Goal: Task Accomplishment & Management: Manage account settings

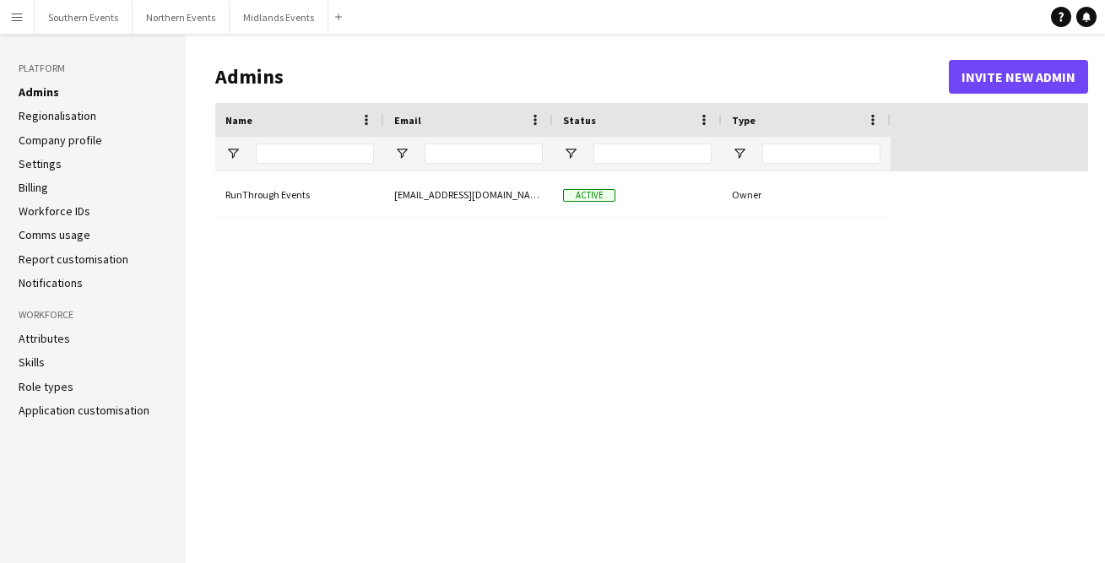
type input "**********"
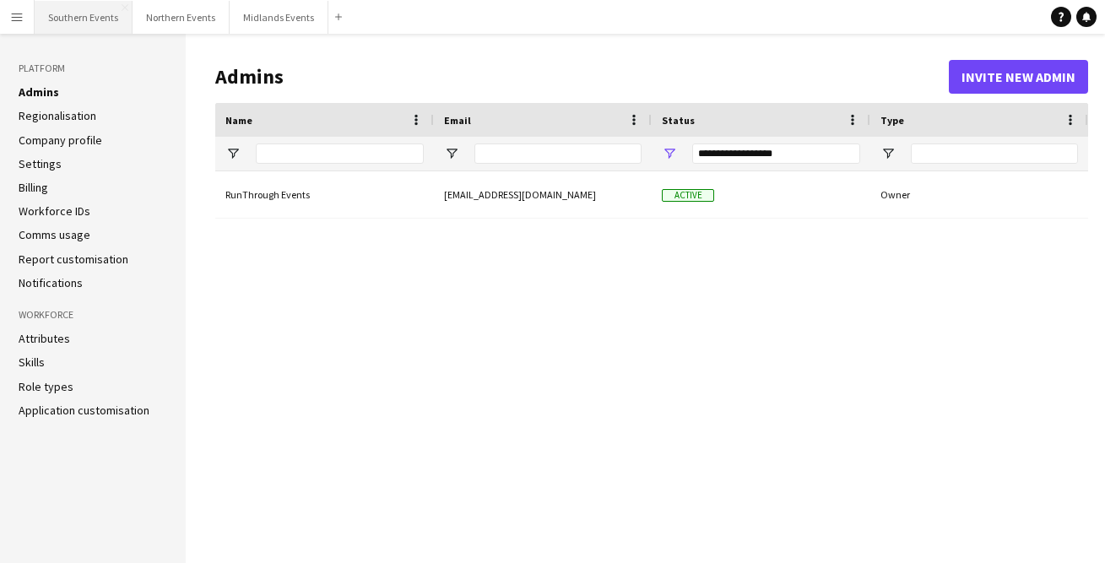
click at [93, 14] on button "Southern Events Close" at bounding box center [84, 17] width 98 height 33
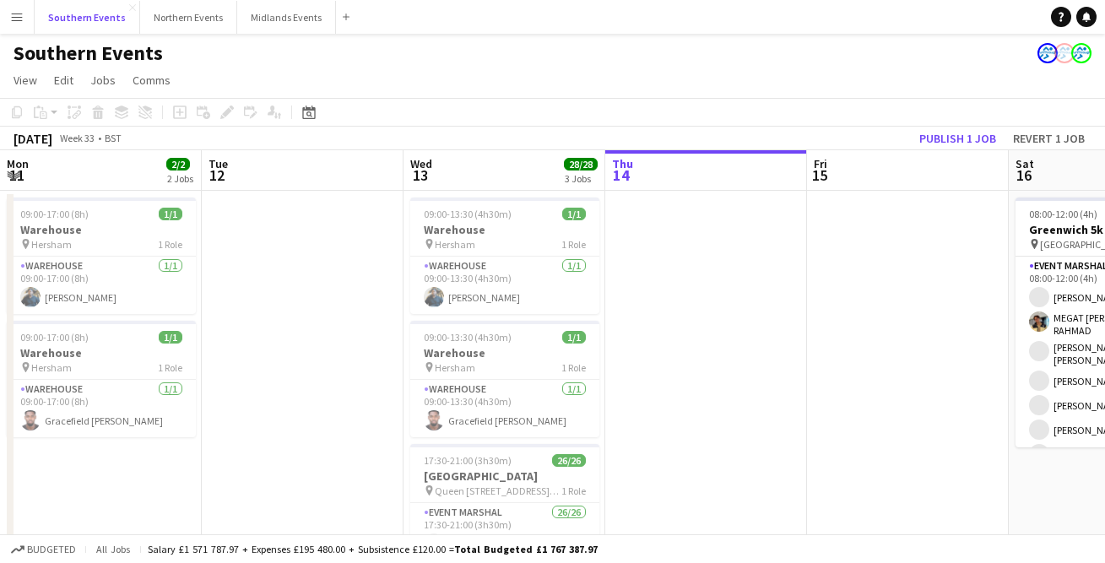
scroll to position [0, 403]
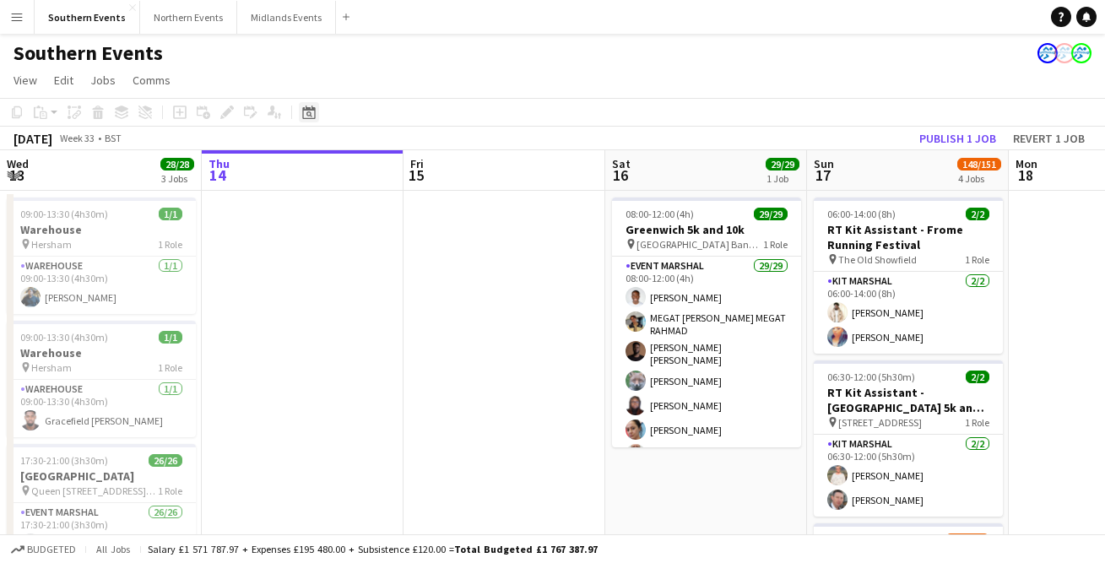
click at [308, 110] on icon at bounding box center [308, 112] width 13 height 14
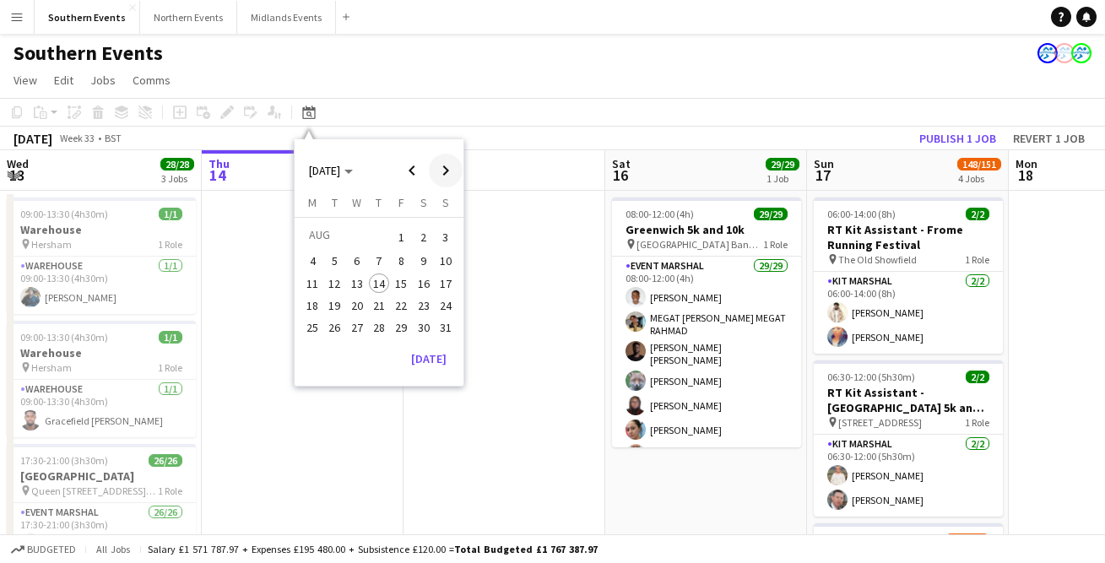
drag, startPoint x: 445, startPoint y: 170, endPoint x: 435, endPoint y: 172, distance: 10.4
click at [445, 170] on span "Next month" at bounding box center [446, 171] width 34 height 34
click at [378, 301] on span "18" at bounding box center [379, 301] width 20 height 20
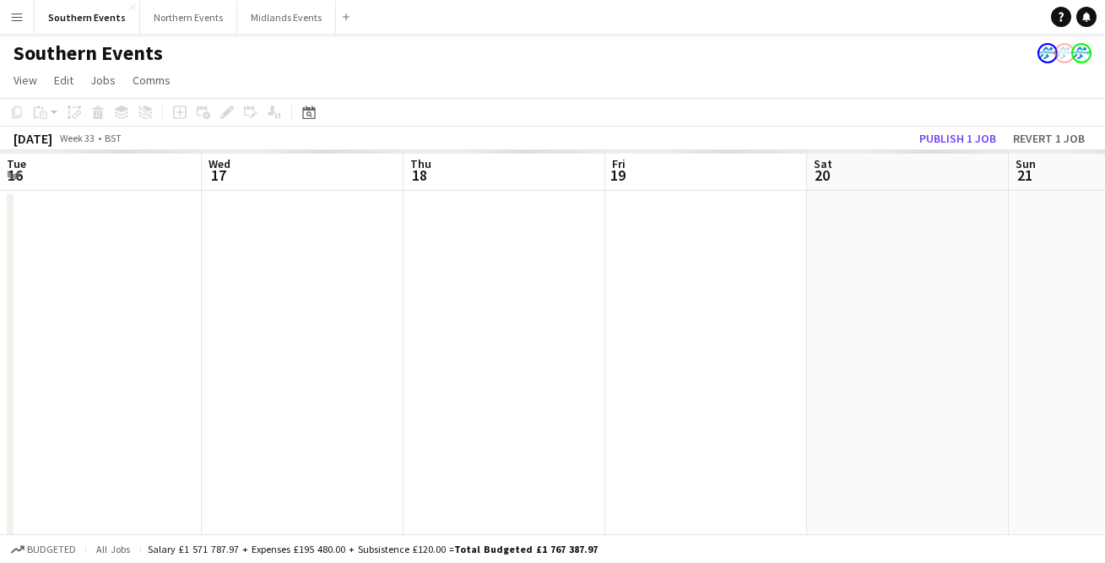
scroll to position [0, 581]
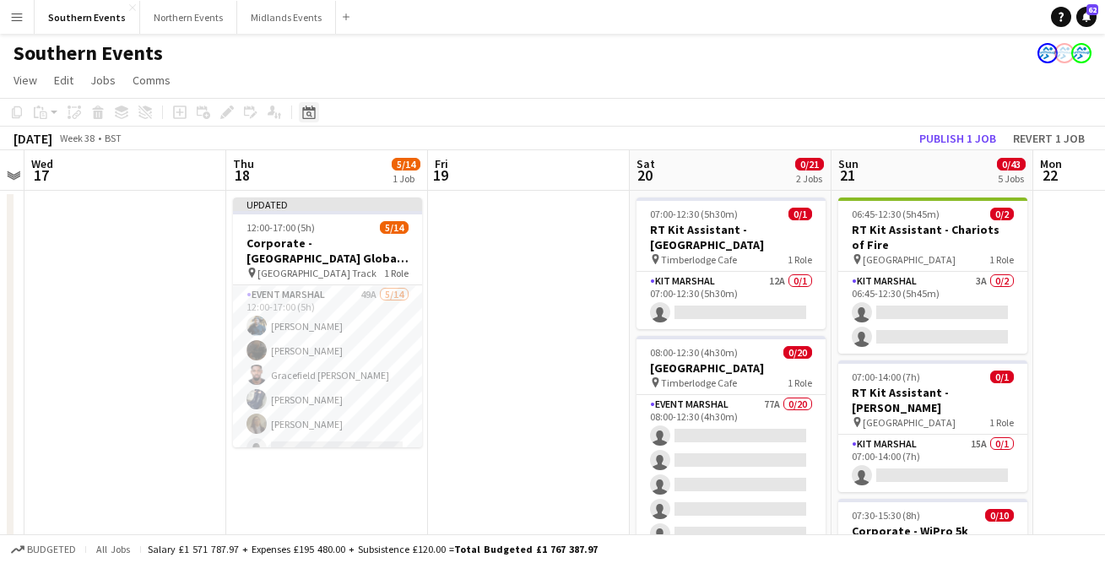
click at [304, 110] on icon at bounding box center [308, 112] width 13 height 14
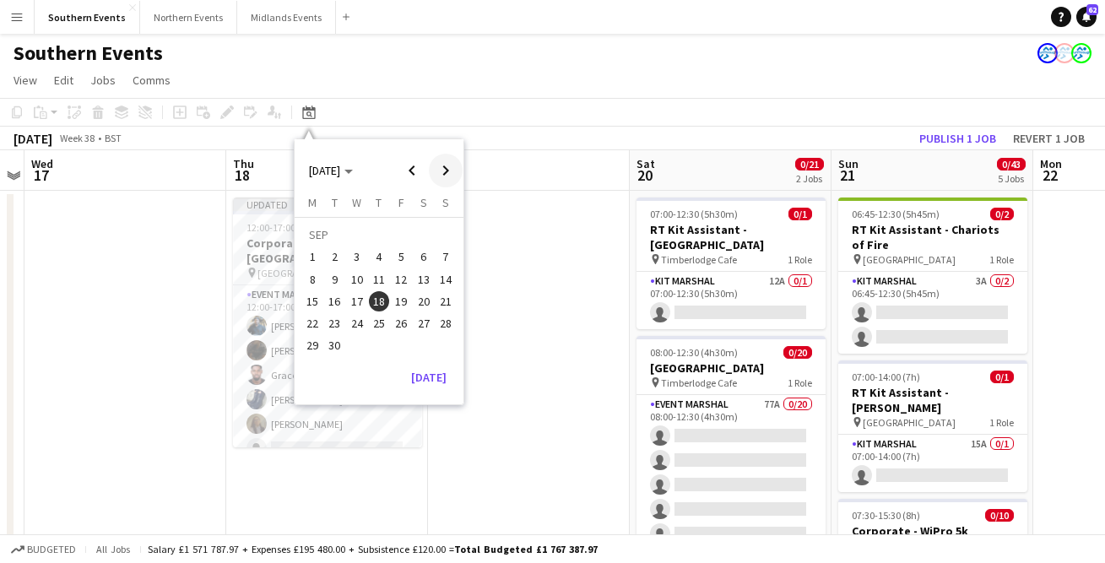
click at [446, 169] on span "Next month" at bounding box center [446, 171] width 34 height 34
click at [444, 300] on span "23" at bounding box center [445, 305] width 20 height 20
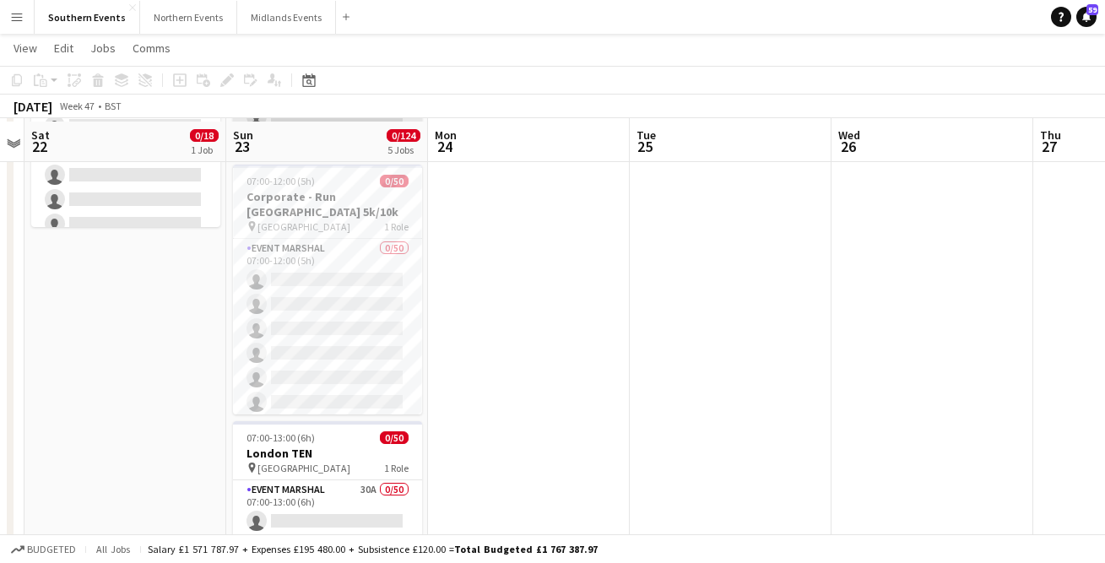
scroll to position [222, 0]
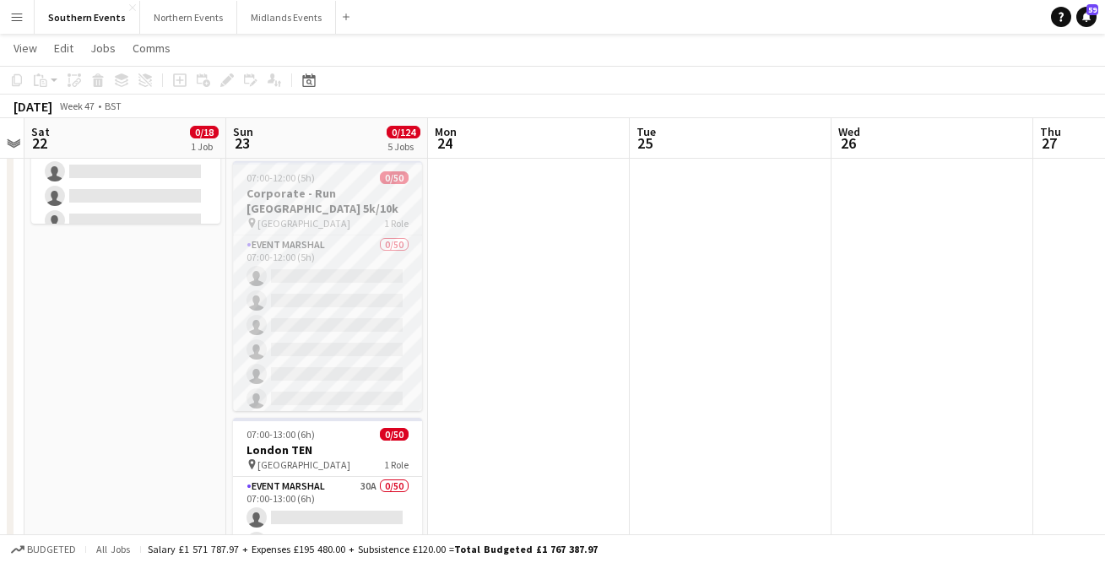
click at [330, 186] on h3 "Corporate - Run [GEOGRAPHIC_DATA] 5k/10k" at bounding box center [327, 201] width 189 height 30
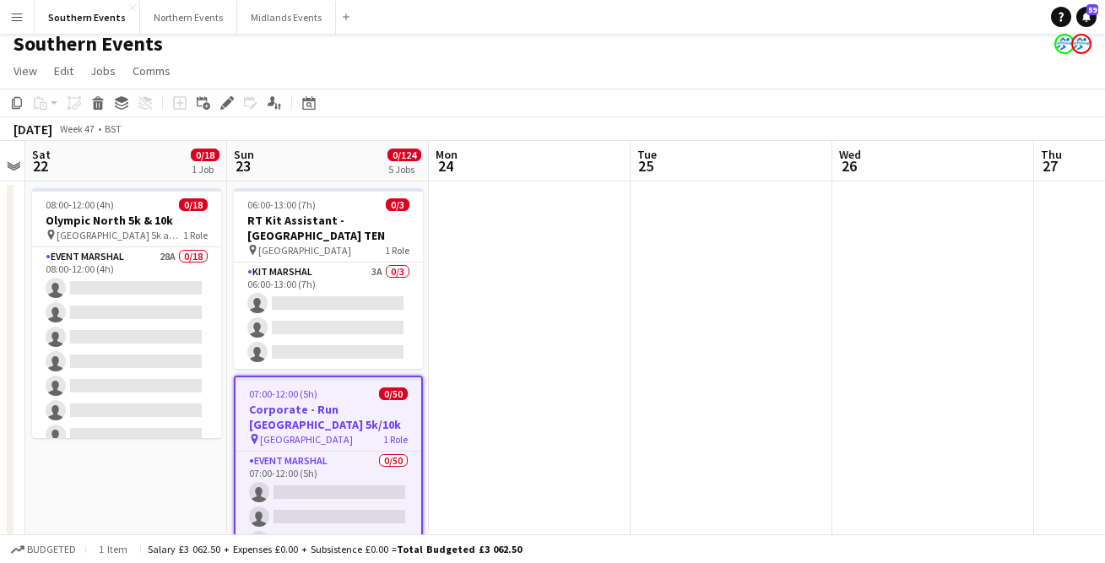
scroll to position [0, 579]
click at [318, 402] on h3 "Corporate - Run [GEOGRAPHIC_DATA] 5k/10k" at bounding box center [329, 417] width 186 height 30
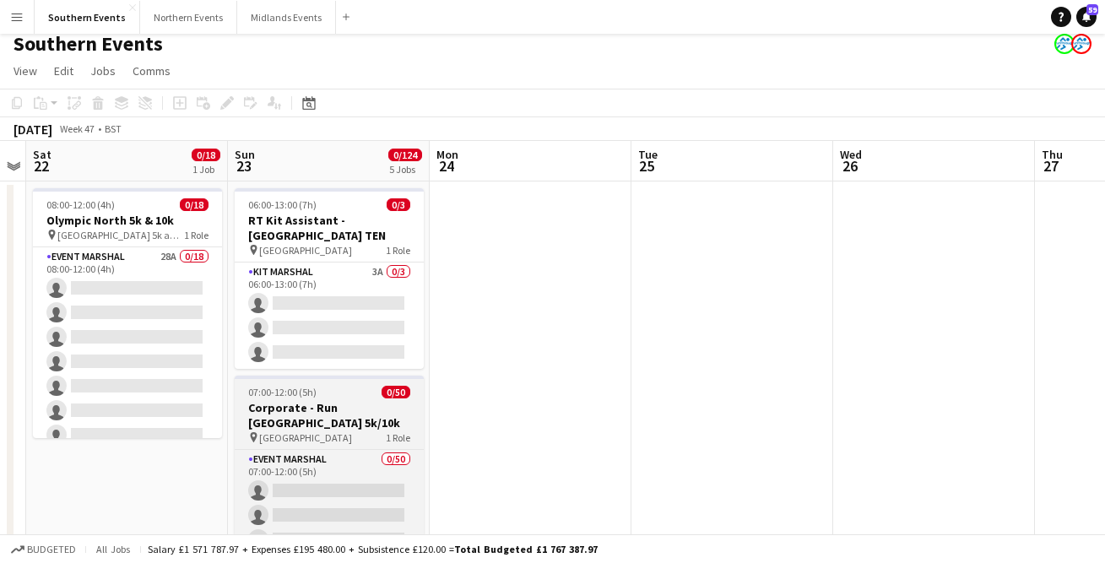
click at [316, 400] on h3 "Corporate - Run [GEOGRAPHIC_DATA] 5k/10k" at bounding box center [329, 415] width 189 height 30
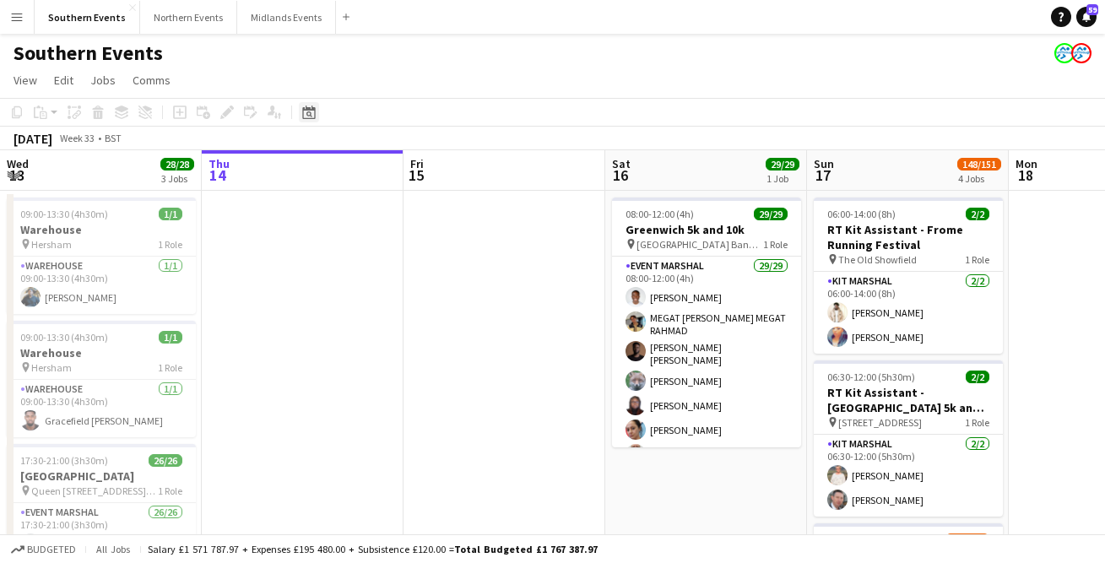
click at [307, 112] on icon at bounding box center [309, 114] width 6 height 6
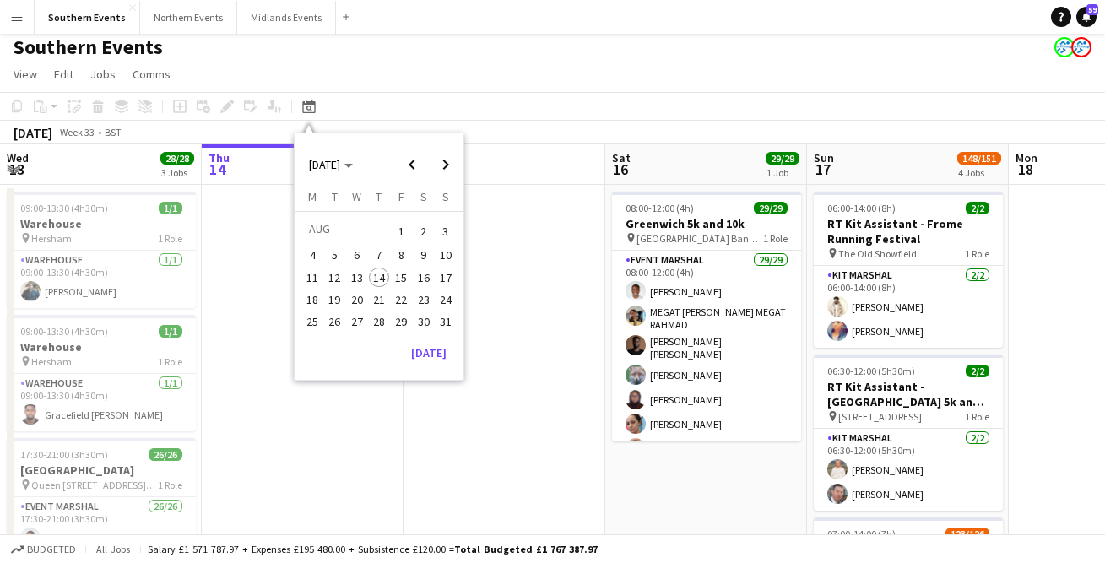
scroll to position [11, 0]
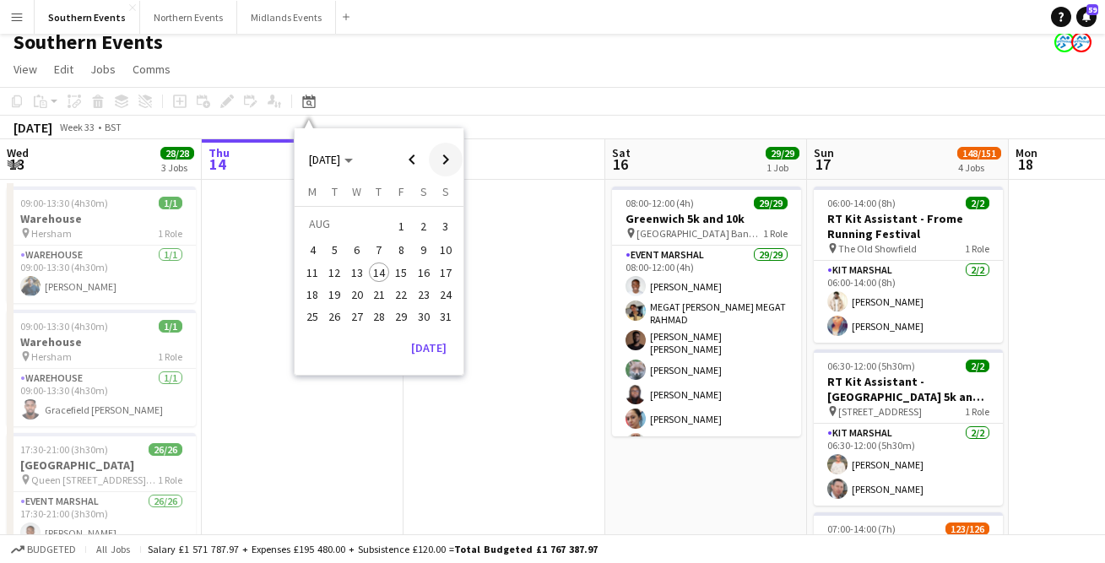
click at [450, 154] on span "Next month" at bounding box center [446, 160] width 34 height 34
click at [382, 311] on span "23" at bounding box center [379, 312] width 20 height 20
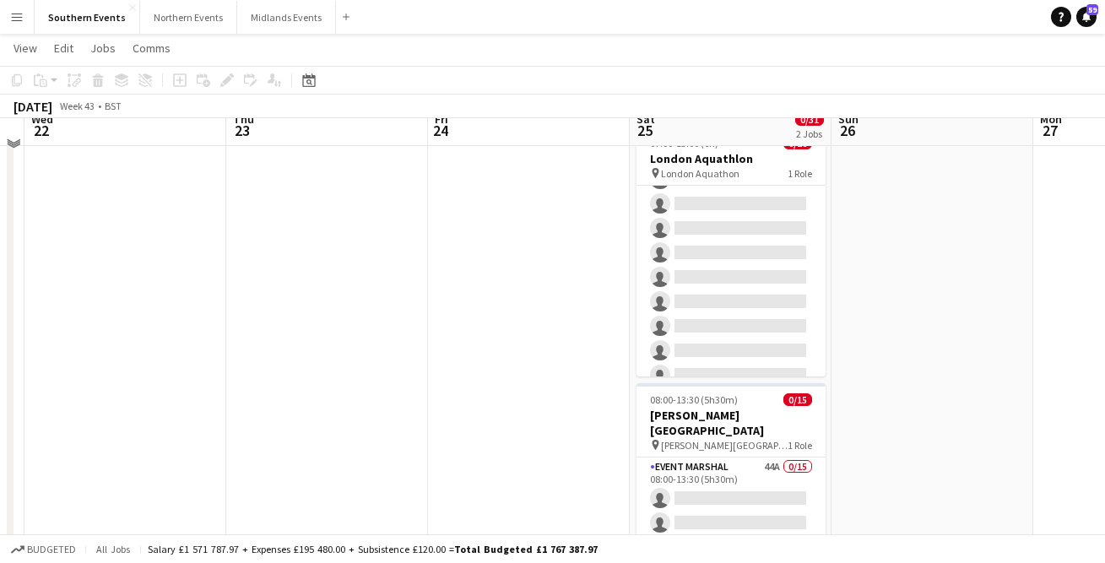
scroll to position [0, 0]
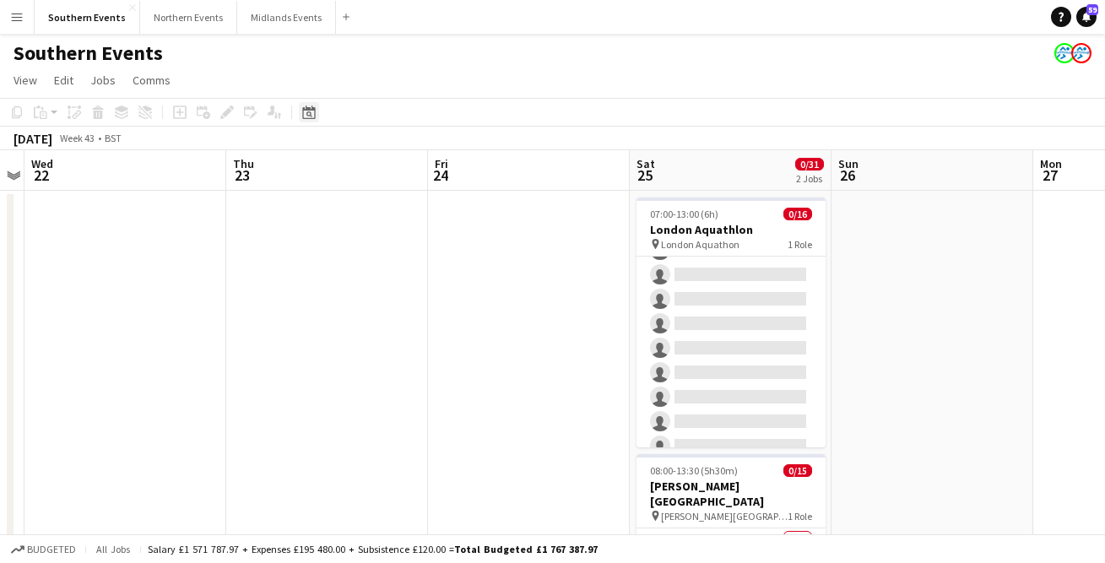
click at [308, 111] on icon at bounding box center [308, 112] width 13 height 14
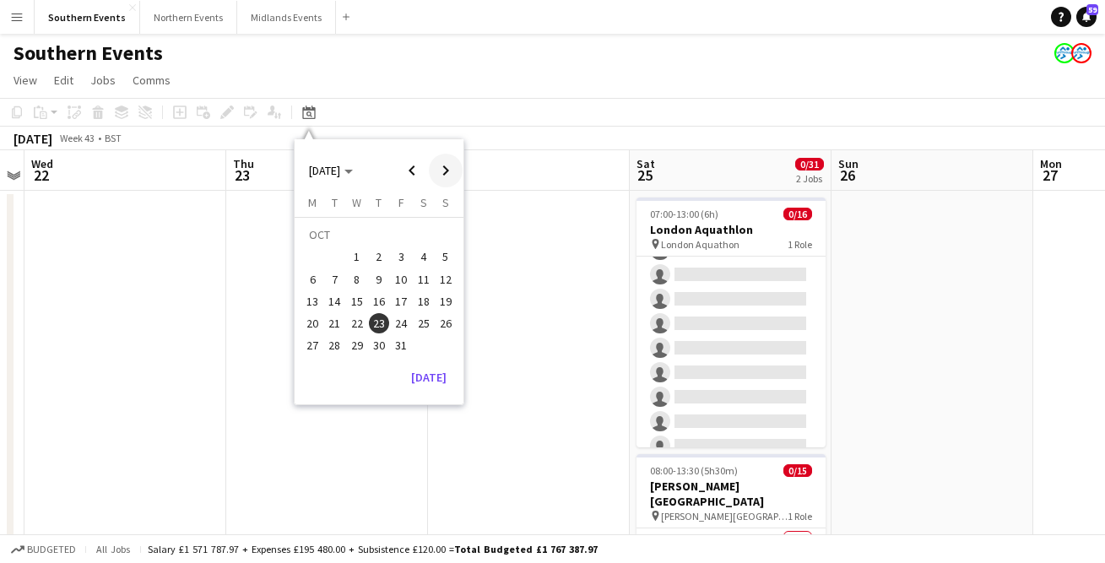
click at [438, 167] on span "Next month" at bounding box center [446, 171] width 34 height 34
click at [445, 304] on span "23" at bounding box center [445, 305] width 20 height 20
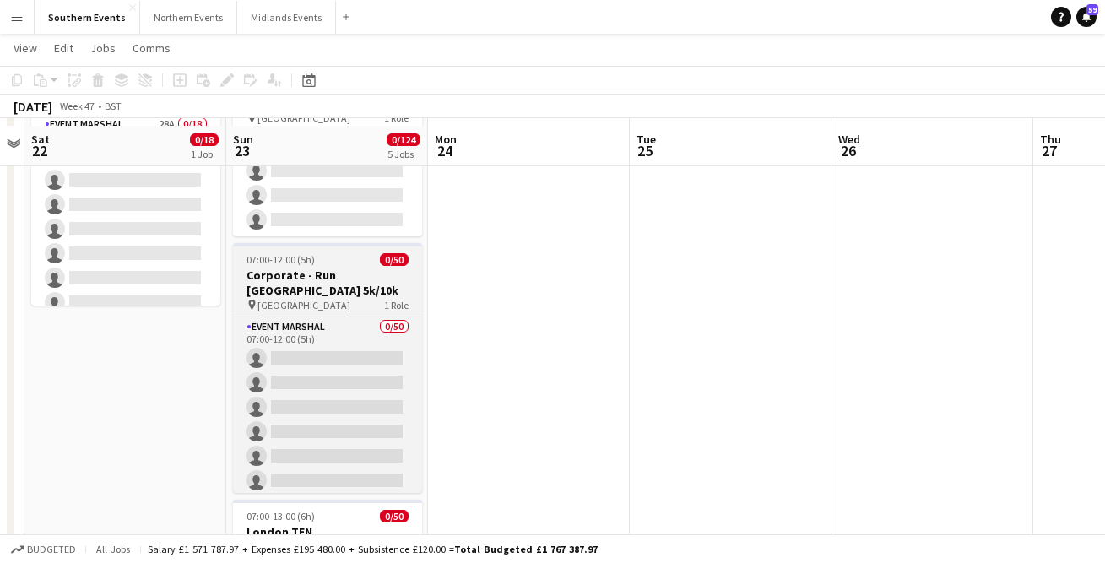
scroll to position [154, 0]
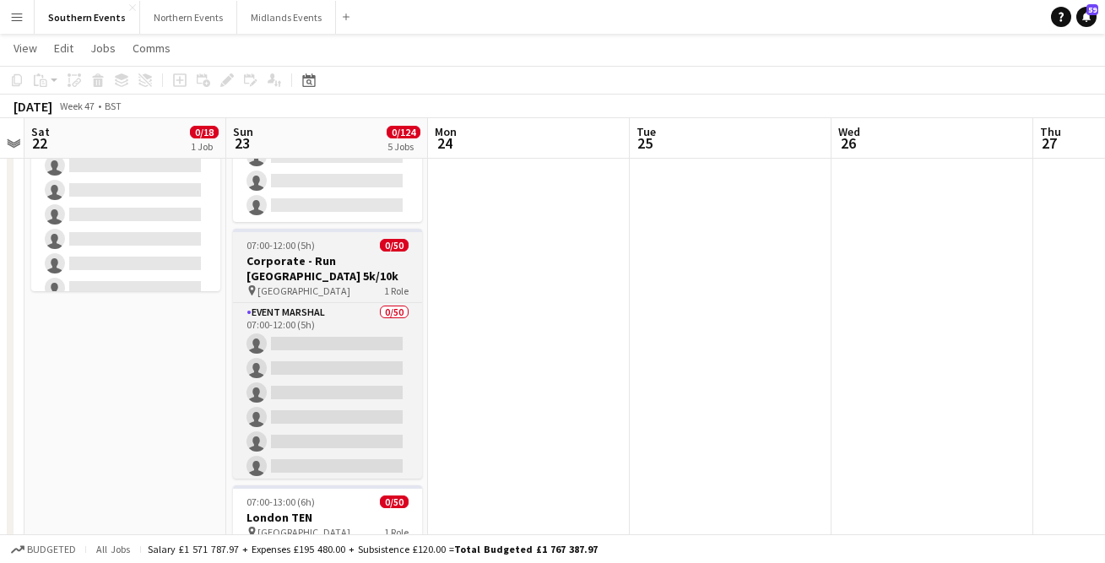
click at [317, 253] on h3 "Corporate - Run [GEOGRAPHIC_DATA] 5k/10k" at bounding box center [327, 268] width 189 height 30
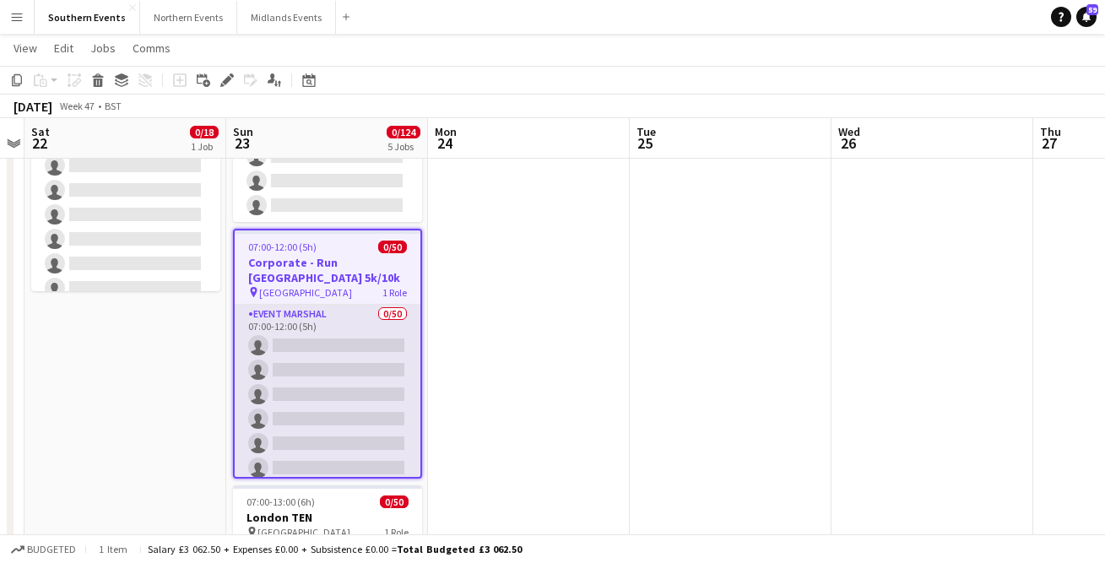
scroll to position [0, 587]
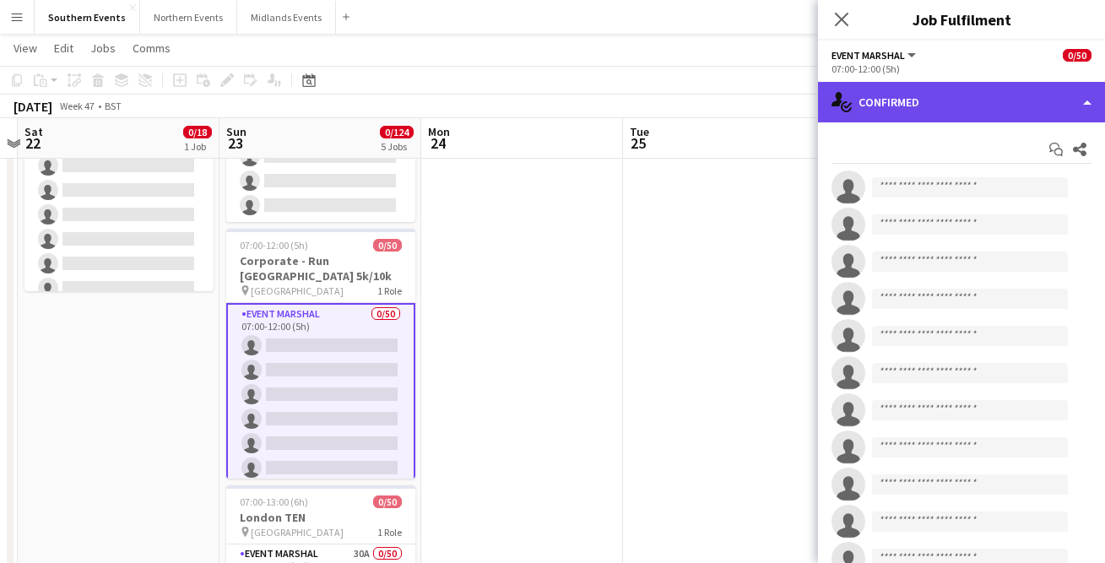
click at [917, 97] on div "single-neutral-actions-check-2 Confirmed" at bounding box center [961, 102] width 287 height 41
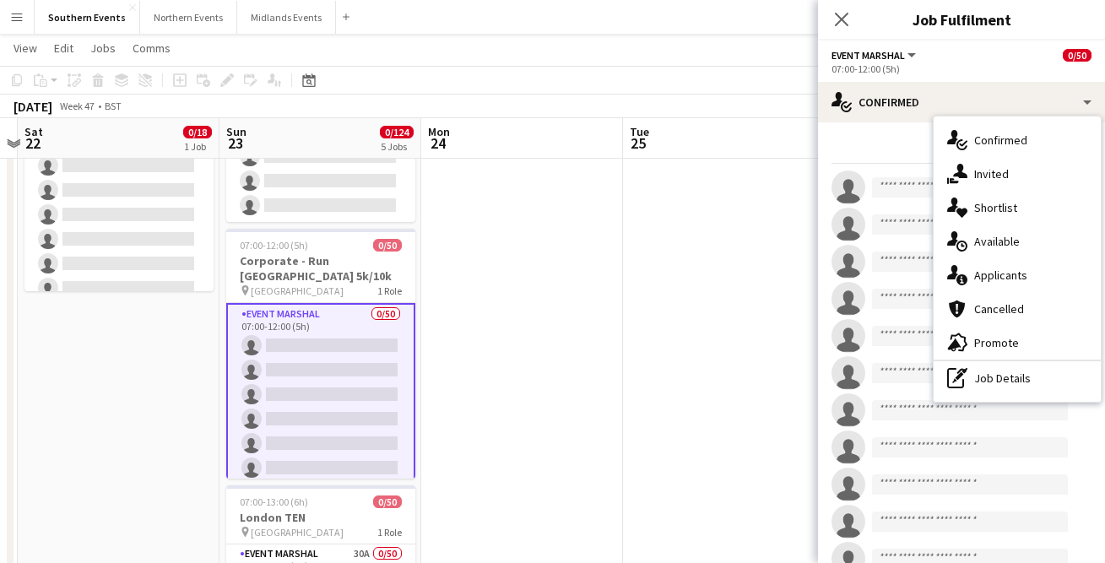
click at [991, 269] on div "single-neutral-actions-information Applicants" at bounding box center [1016, 275] width 167 height 34
